Goal: Information Seeking & Learning: Learn about a topic

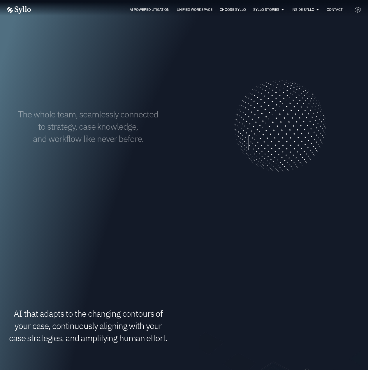
scroll to position [175, 0]
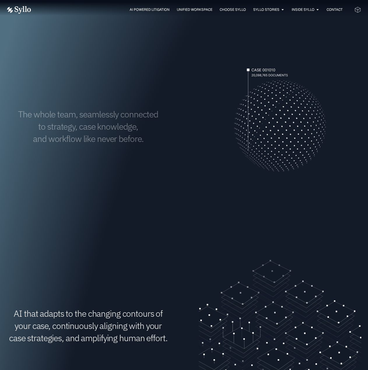
drag, startPoint x: 268, startPoint y: 120, endPoint x: 270, endPoint y: 123, distance: 3.4
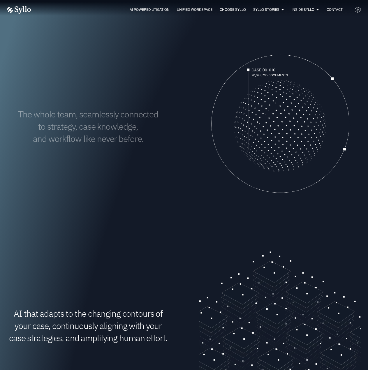
click at [279, 129] on video "Your browser doesn't support HTML5 video." at bounding box center [279, 126] width 162 height 162
drag, startPoint x: 268, startPoint y: 121, endPoint x: 280, endPoint y: 153, distance: 33.8
click at [281, 153] on video "Your browser doesn't support HTML5 video." at bounding box center [279, 126] width 162 height 162
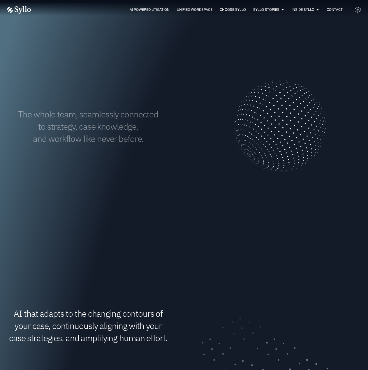
click at [247, 116] on video "Your browser doesn't support HTML5 video." at bounding box center [279, 126] width 162 height 162
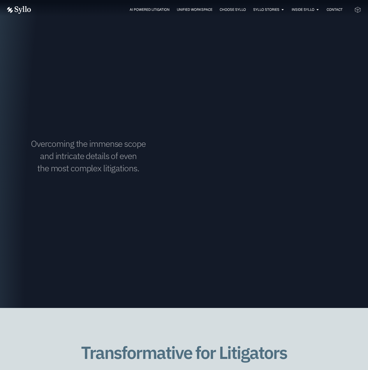
scroll to position [786, 0]
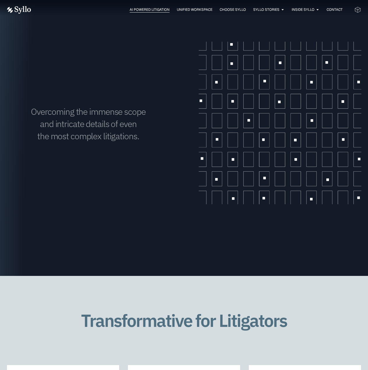
click at [145, 10] on span "AI Powered Litigation" at bounding box center [150, 9] width 40 height 5
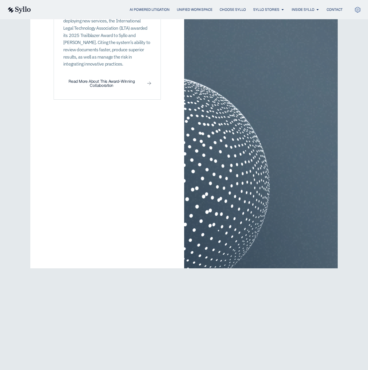
scroll to position [960, 0]
